Goal: Book appointment/travel/reservation

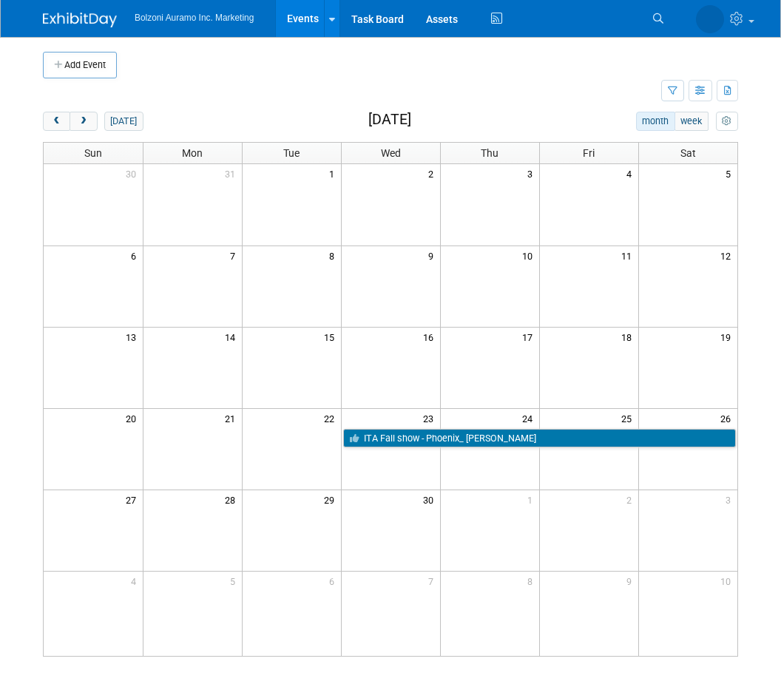
click at [49, 129] on button "prev" at bounding box center [56, 121] width 27 height 19
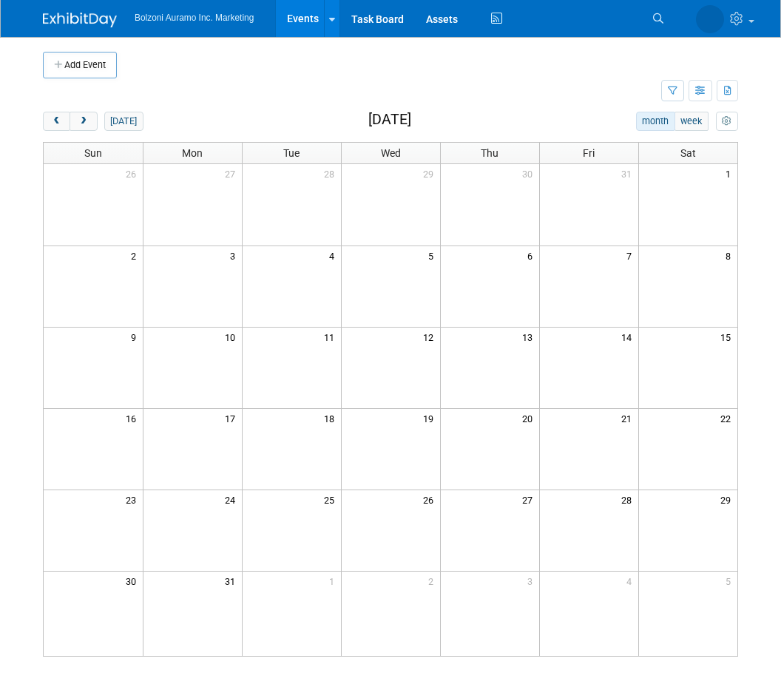
click at [51, 132] on div "[DATE] month week [DATE] Sun Mon Tue Wed Thu Fri Sat 26 27 28 29 30 31 1 2 3 4 …" at bounding box center [390, 384] width 695 height 545
click at [51, 112] on button "prev" at bounding box center [56, 121] width 27 height 19
click at [47, 114] on button "prev" at bounding box center [56, 121] width 27 height 19
click at [30, 109] on body "Bolzoni Auramo Inc. Marketing Events Add Event Bulk Upload Events Shareable Eve…" at bounding box center [390, 342] width 781 height 684
click at [28, 122] on body "Bolzoni Auramo Inc. Marketing Events Add Event Bulk Upload Events Shareable Eve…" at bounding box center [390, 342] width 781 height 684
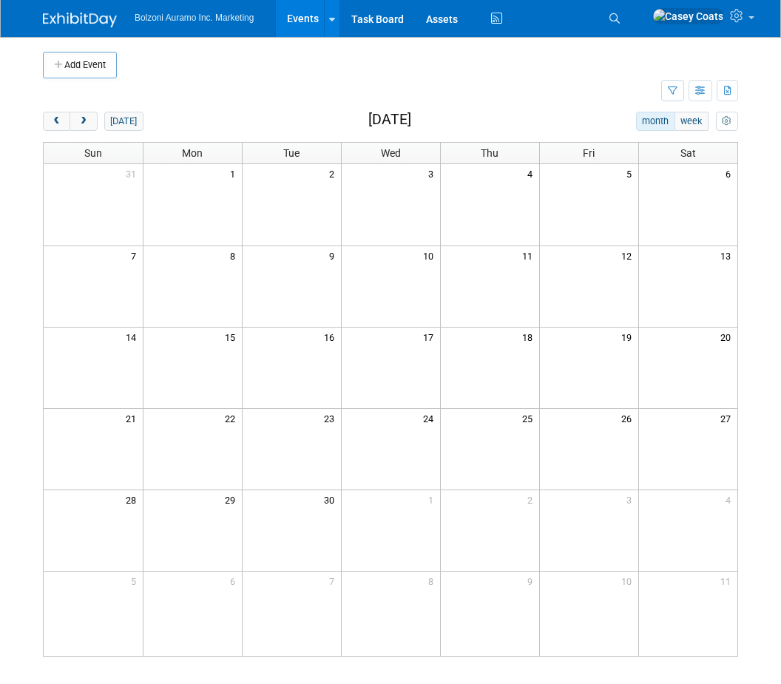
click at [52, 118] on span "prev" at bounding box center [56, 122] width 11 height 10
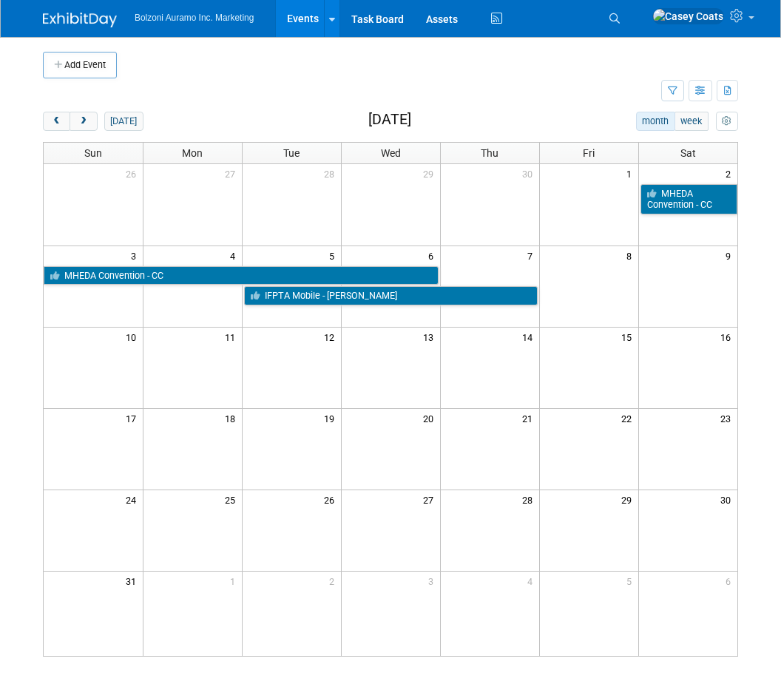
click at [61, 118] on span "prev" at bounding box center [56, 122] width 11 height 10
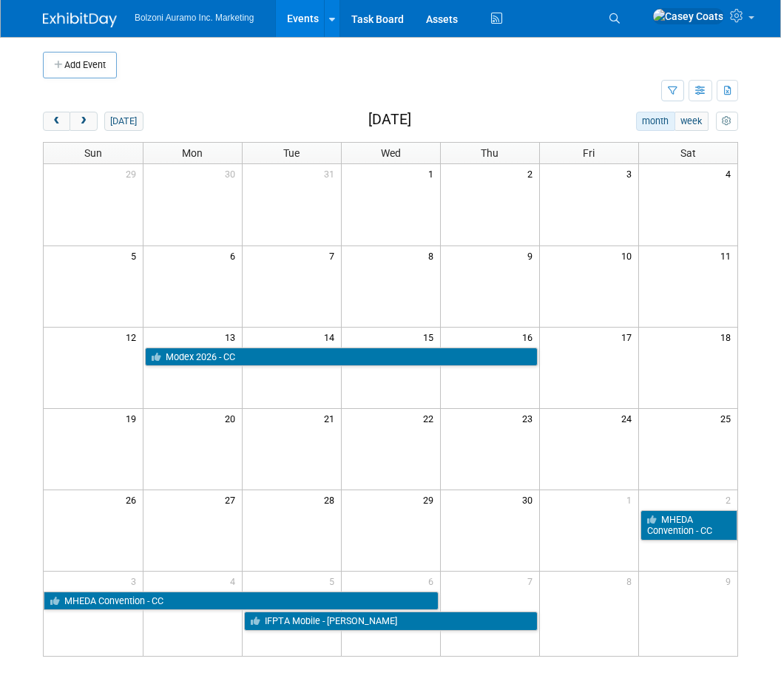
click at [56, 121] on span "prev" at bounding box center [56, 122] width 11 height 10
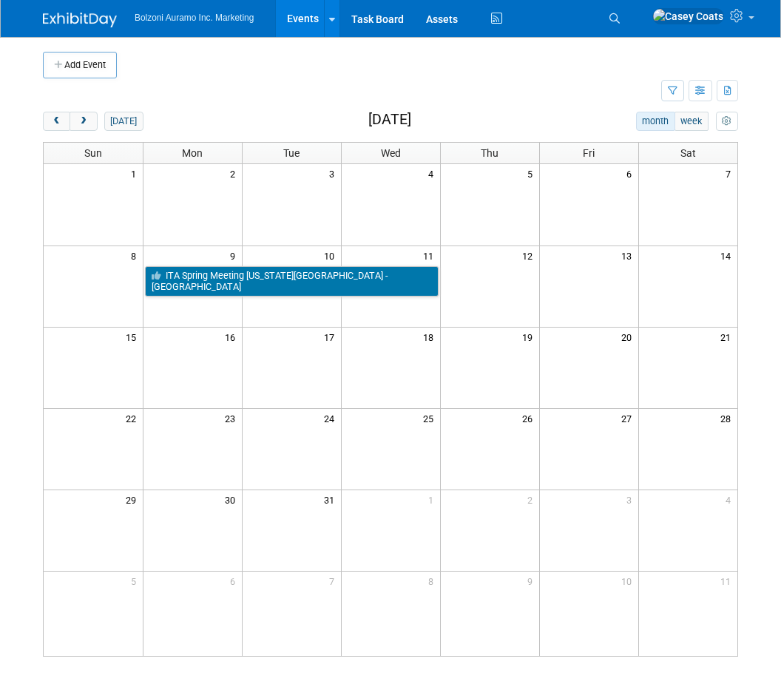
click at [61, 118] on span "prev" at bounding box center [56, 122] width 11 height 10
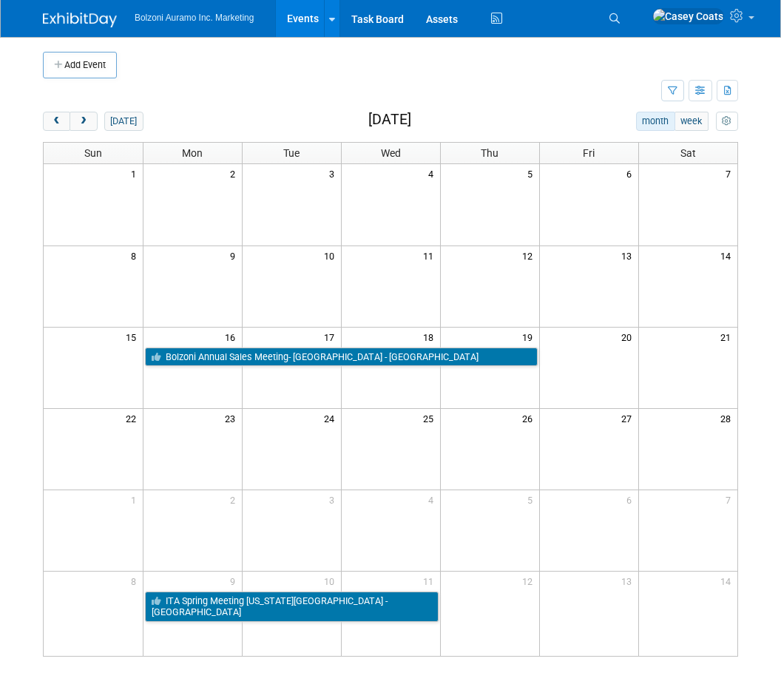
click at [44, 128] on button "prev" at bounding box center [56, 121] width 27 height 19
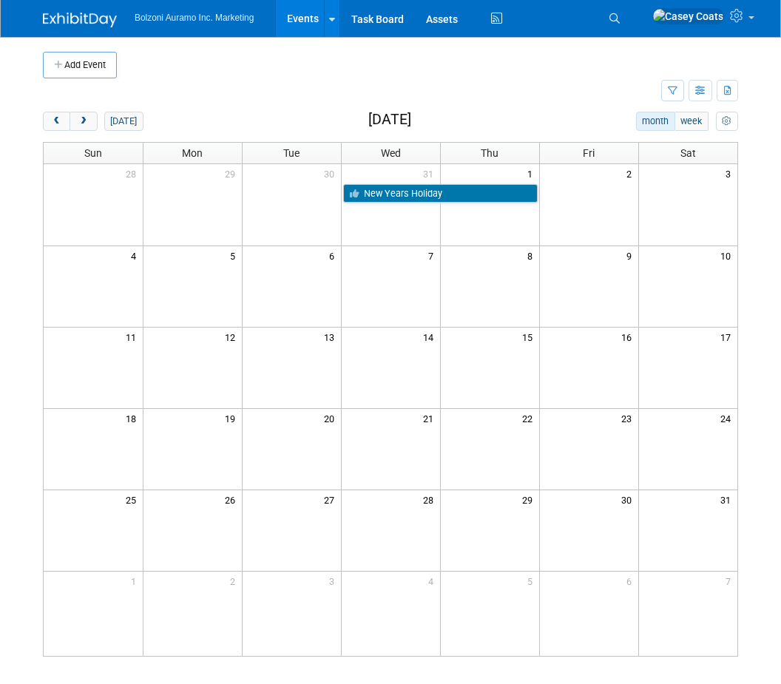
click at [47, 123] on button "prev" at bounding box center [56, 121] width 27 height 19
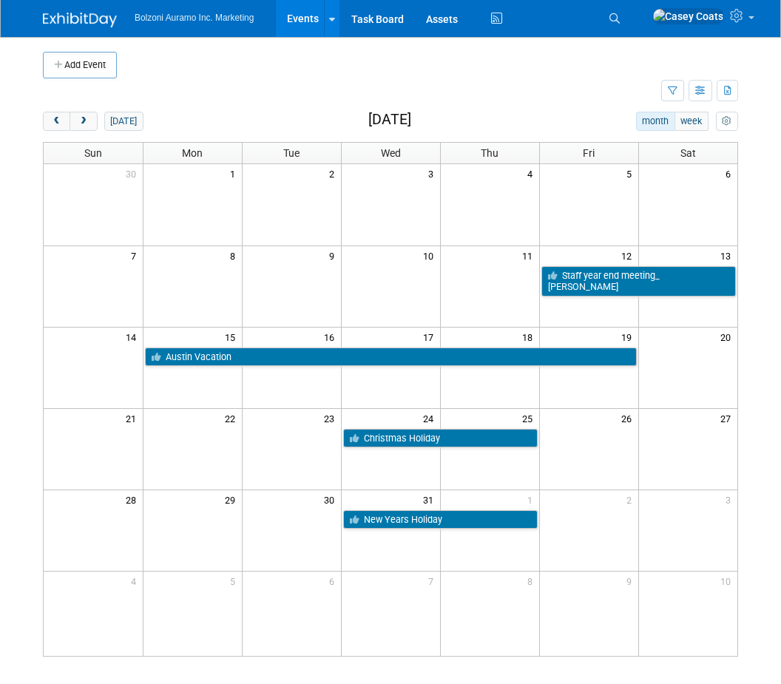
click at [90, 117] on button "next" at bounding box center [82, 121] width 27 height 19
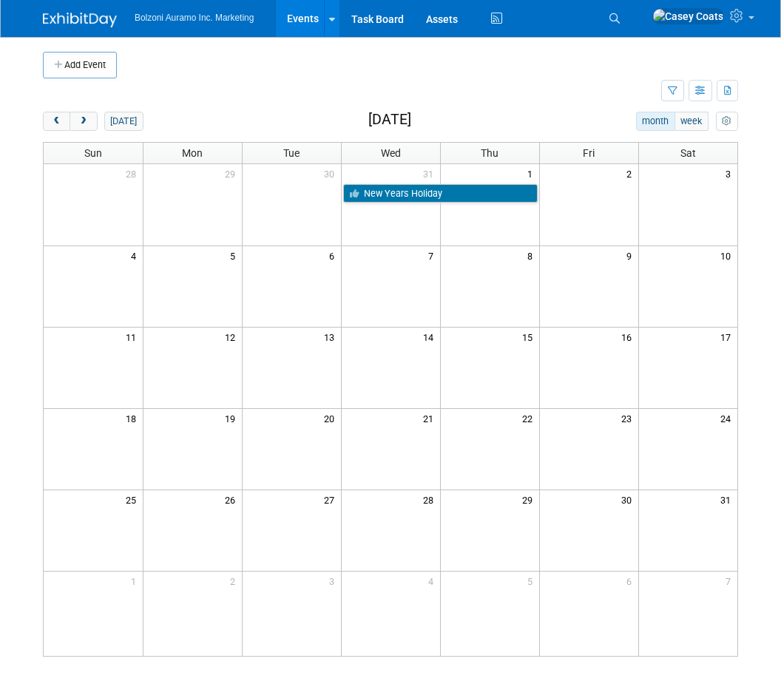
click at [90, 116] on button "next" at bounding box center [82, 121] width 27 height 19
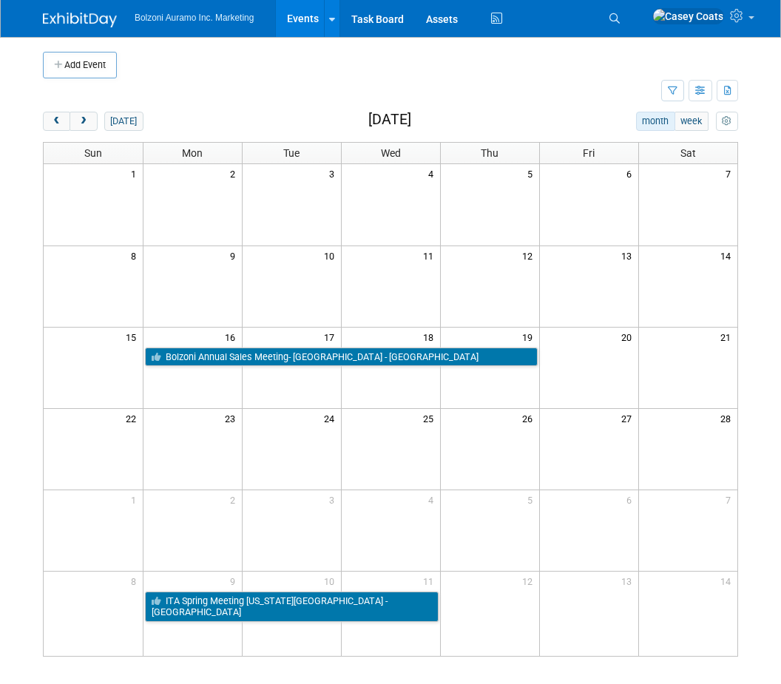
click at [87, 112] on button "next" at bounding box center [82, 121] width 27 height 19
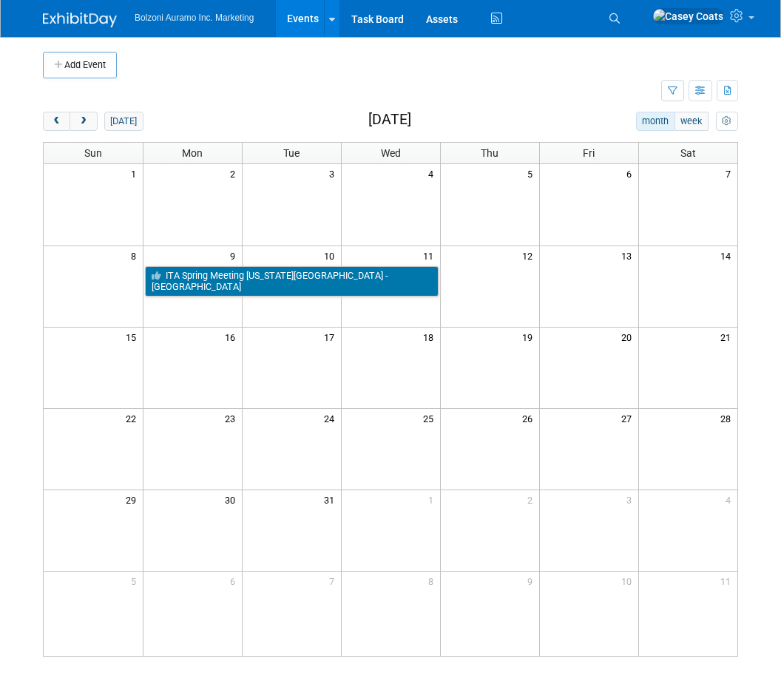
click at [86, 112] on button "next" at bounding box center [82, 121] width 27 height 19
click at [88, 120] on span "next" at bounding box center [83, 122] width 11 height 10
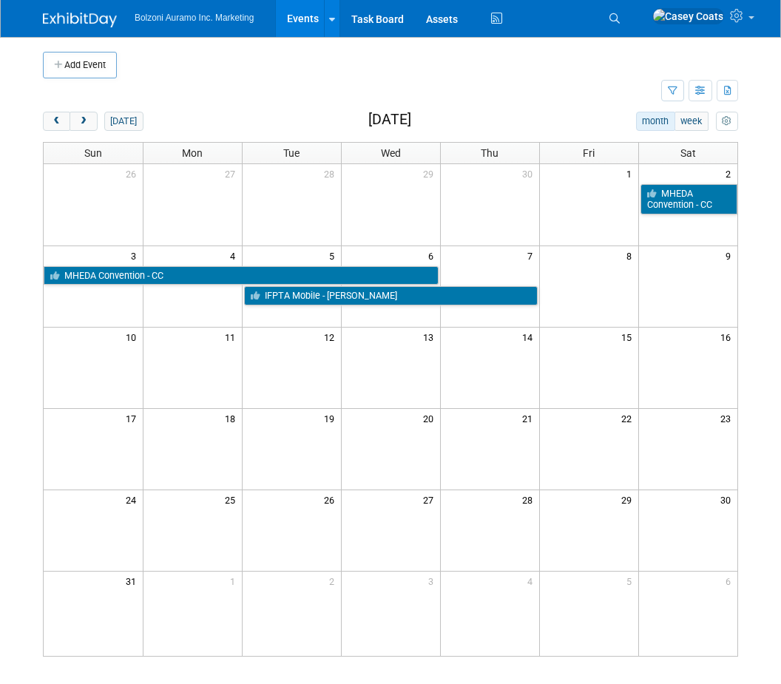
click at [49, 121] on button "prev" at bounding box center [56, 121] width 27 height 19
click at [44, 117] on button "prev" at bounding box center [56, 121] width 27 height 19
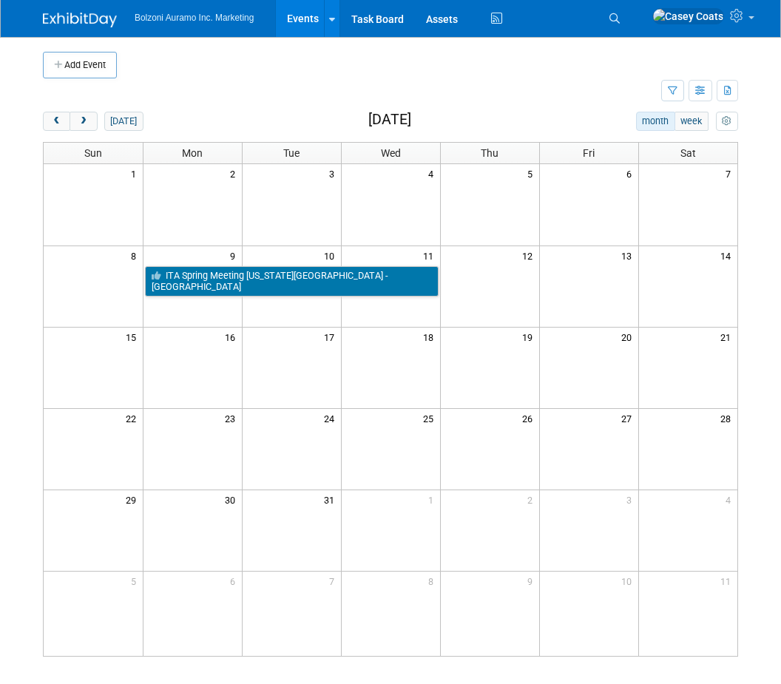
click at [43, 117] on button "prev" at bounding box center [56, 121] width 27 height 19
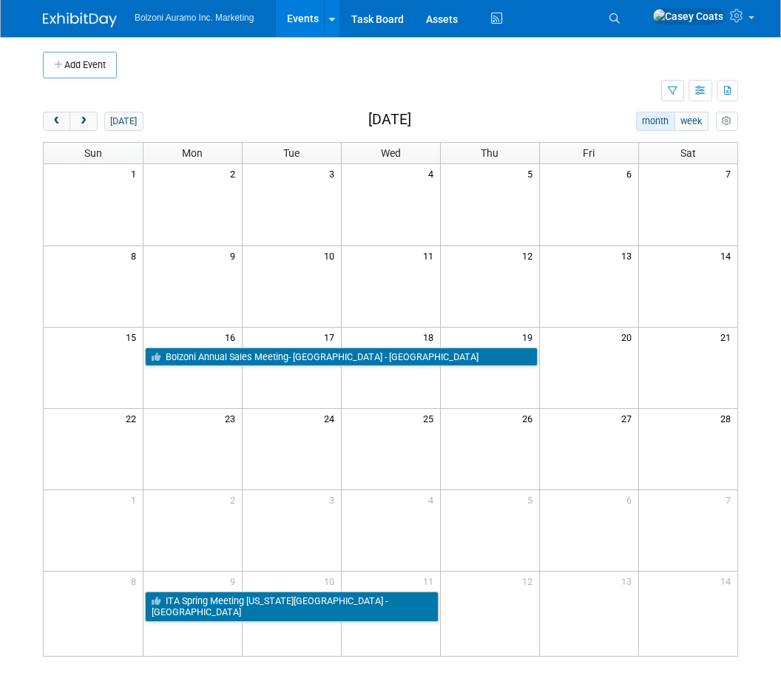
click at [46, 116] on button "prev" at bounding box center [56, 121] width 27 height 19
click at [45, 115] on button "prev" at bounding box center [56, 121] width 27 height 19
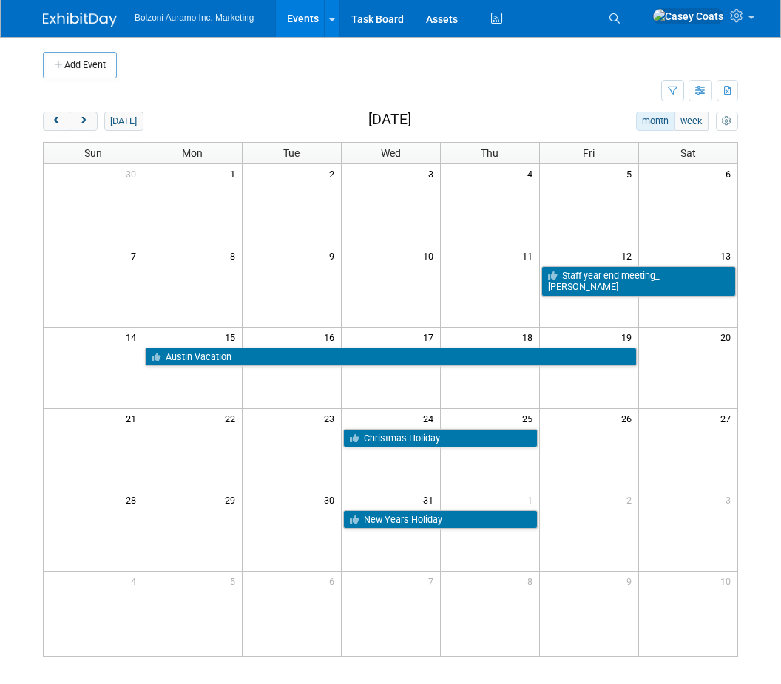
click at [44, 119] on button "prev" at bounding box center [56, 121] width 27 height 19
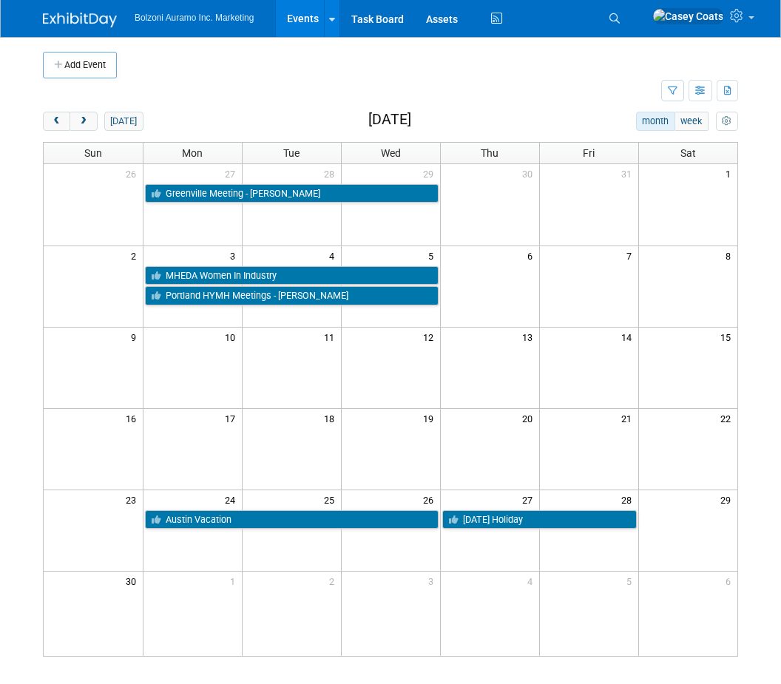
click at [41, 116] on div "Add Event New Event Duplicate Event Warning There is another event in your work…" at bounding box center [390, 361] width 717 height 649
click at [45, 112] on button "prev" at bounding box center [56, 121] width 27 height 19
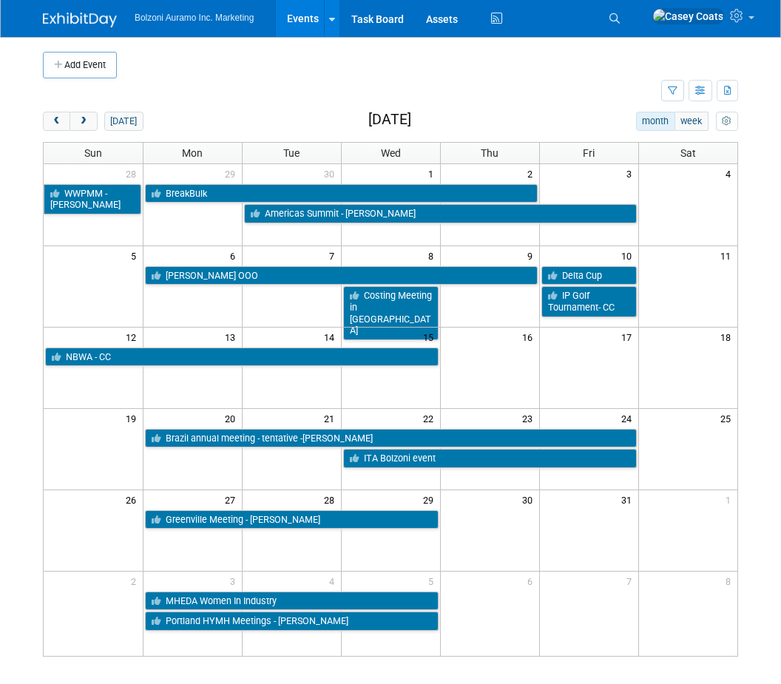
click at [45, 112] on button "prev" at bounding box center [56, 121] width 27 height 19
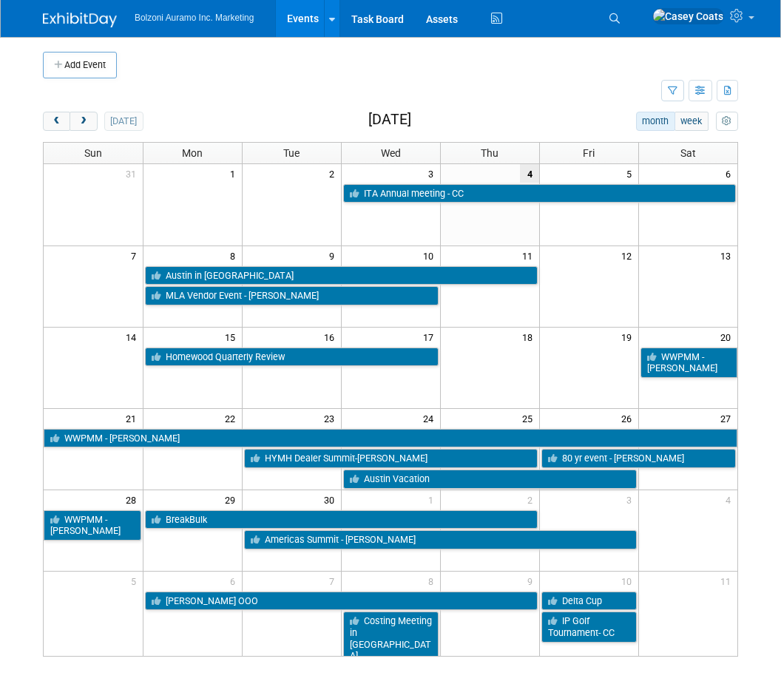
click at [51, 118] on span "prev" at bounding box center [56, 122] width 11 height 10
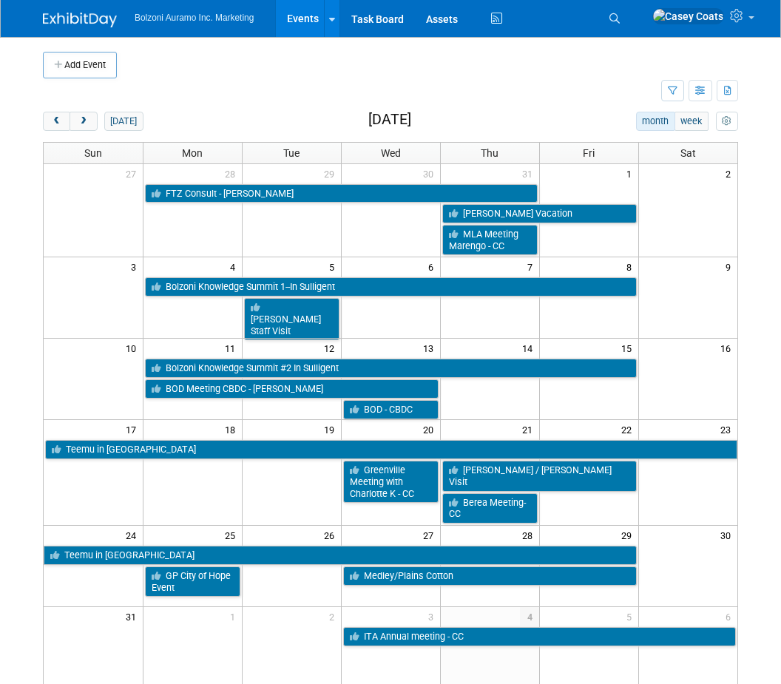
click at [56, 118] on span "prev" at bounding box center [56, 122] width 11 height 10
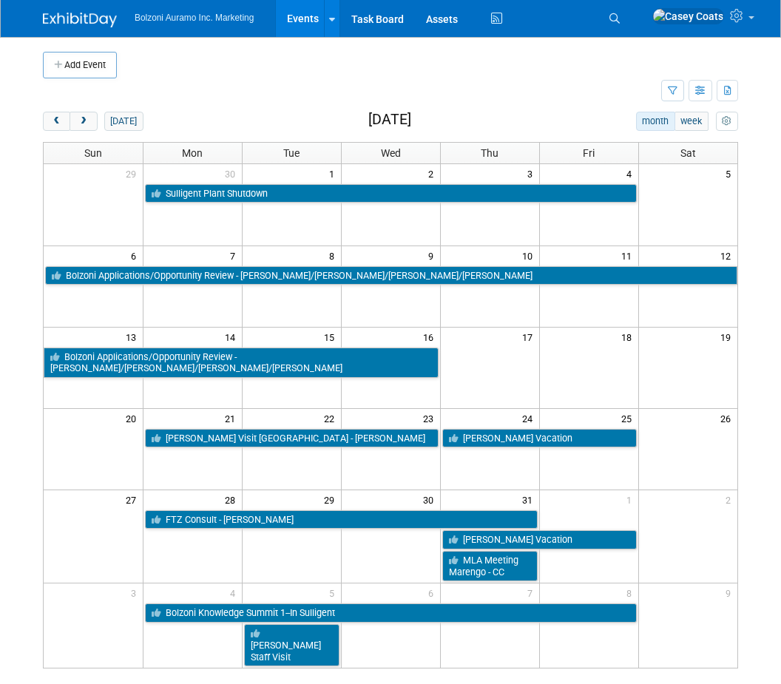
click at [82, 112] on button "next" at bounding box center [82, 121] width 27 height 19
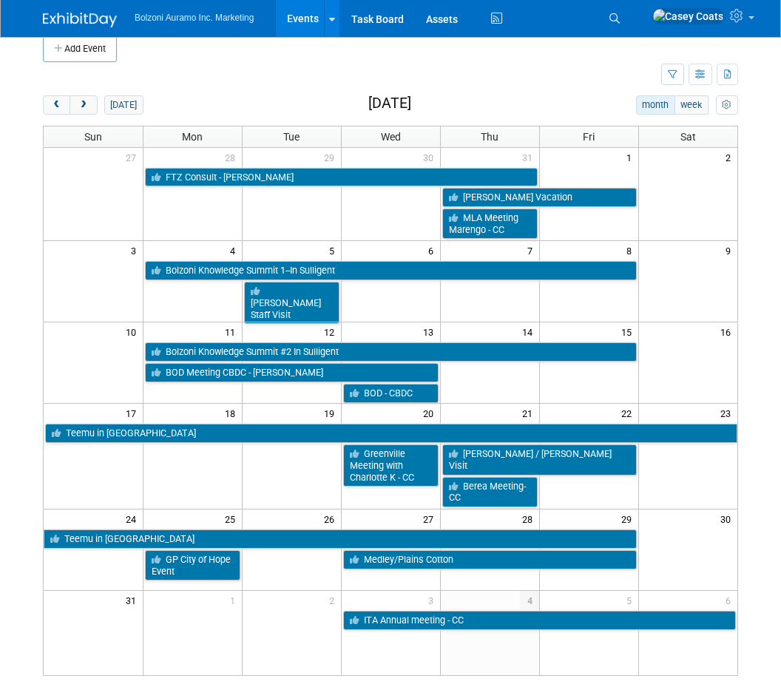
scroll to position [10, 0]
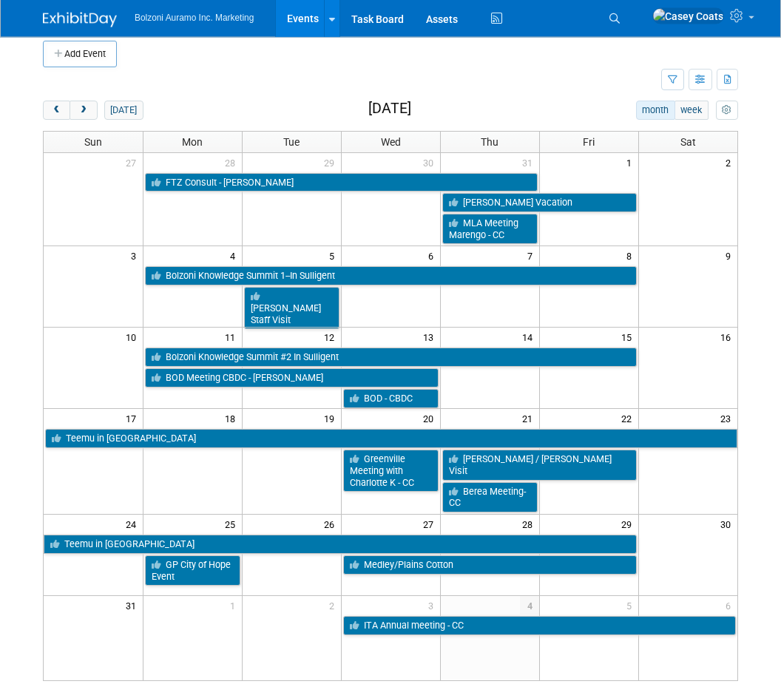
click at [91, 106] on button "next" at bounding box center [82, 110] width 27 height 19
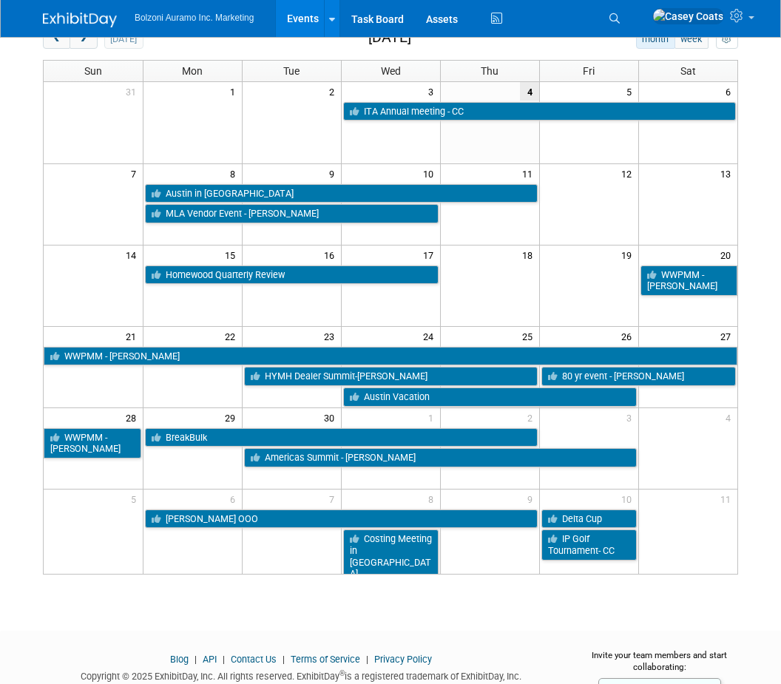
scroll to position [84, 0]
